Goal: Navigation & Orientation: Find specific page/section

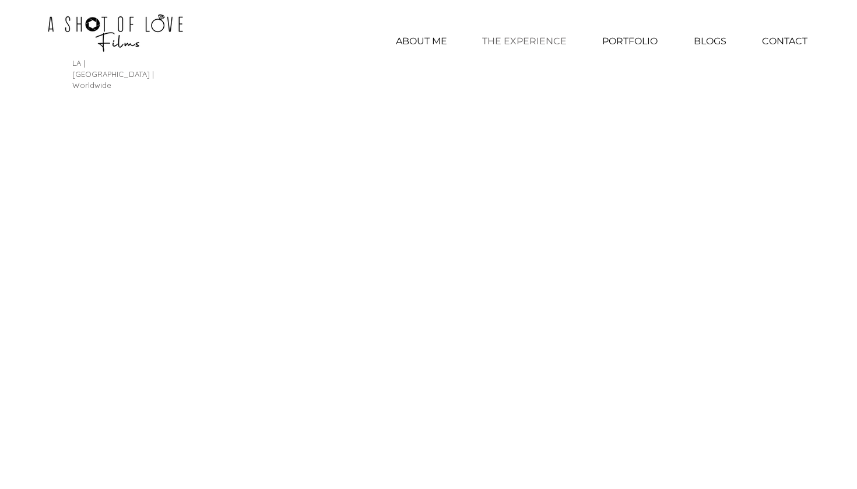
click at [514, 40] on p "THE EXPERIENCE" at bounding box center [524, 41] width 96 height 29
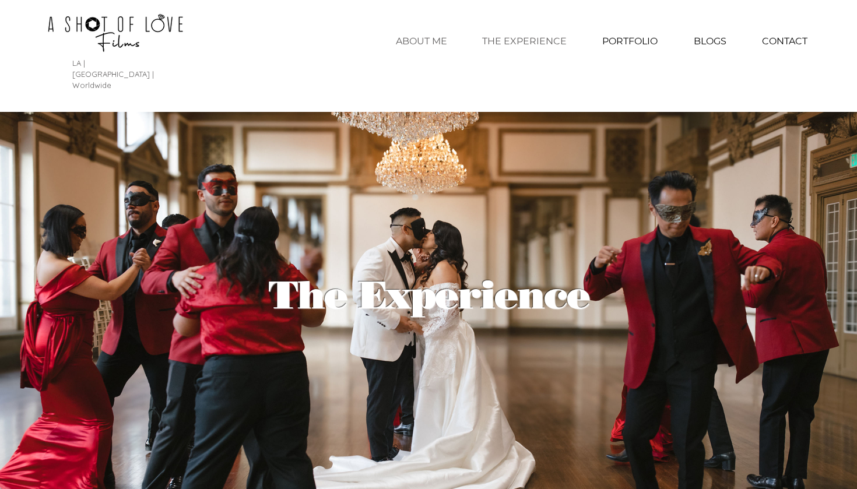
click at [436, 41] on p "ABOUT ME" at bounding box center [421, 41] width 63 height 29
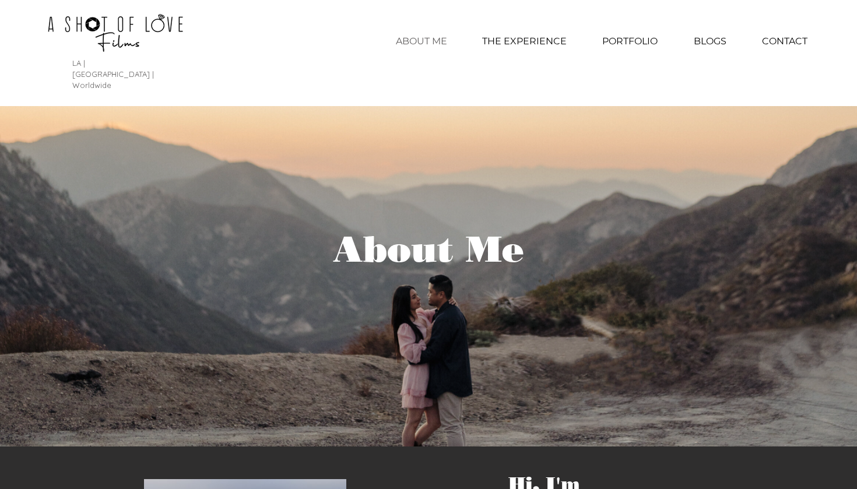
click at [164, 41] on img at bounding box center [115, 32] width 251 height 53
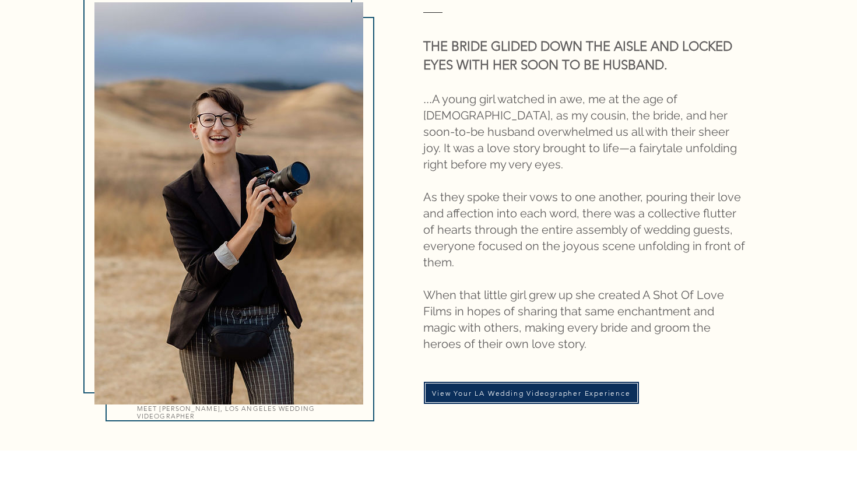
scroll to position [1343, 0]
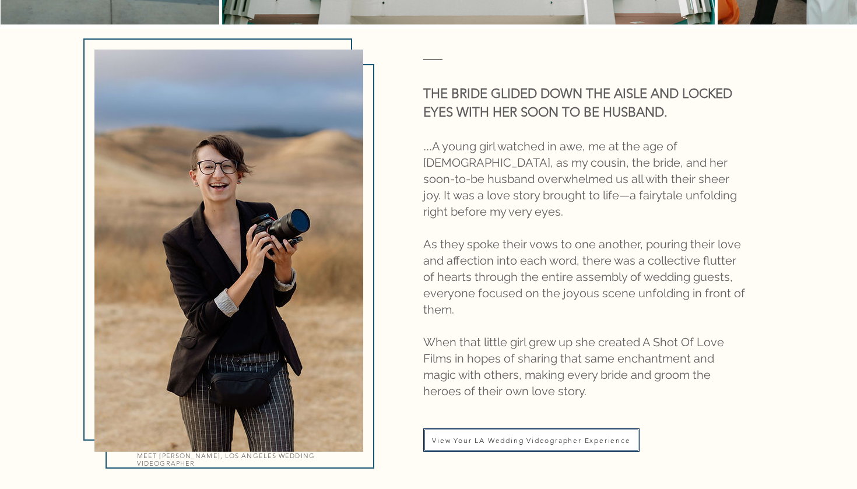
click at [447, 432] on span "View Your LA Wedding Videographer Experience" at bounding box center [531, 440] width 209 height 16
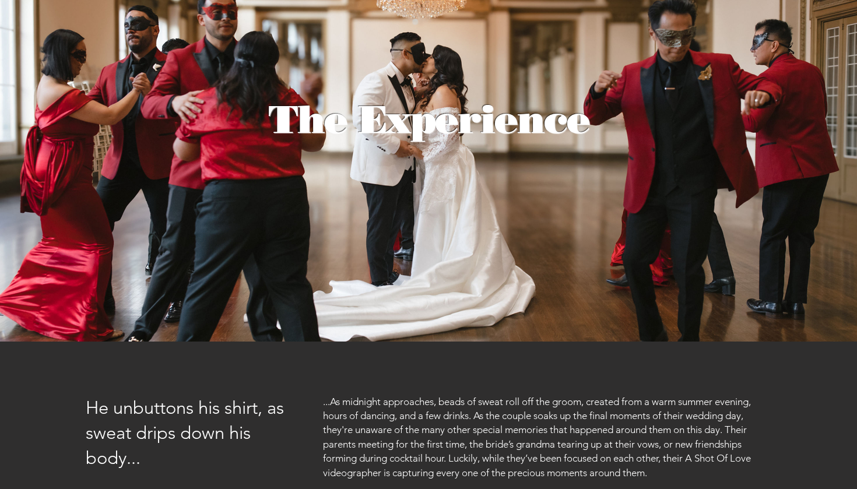
scroll to position [397, 0]
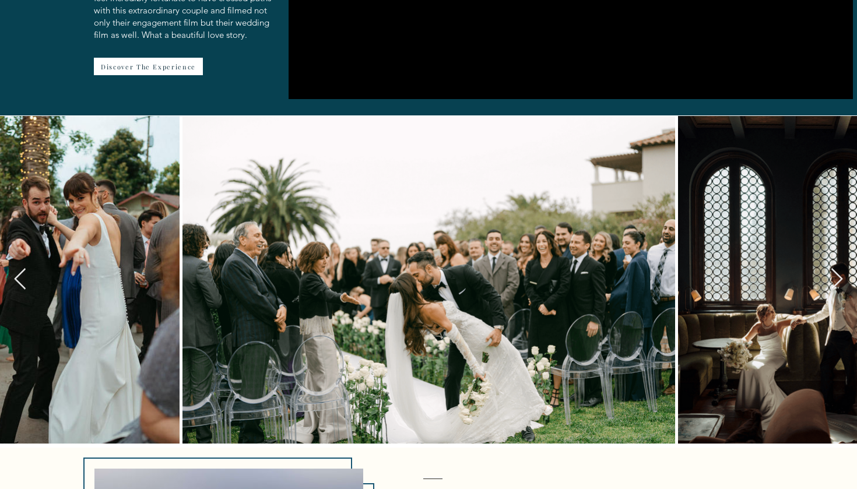
scroll to position [849, 0]
